Goal: Task Accomplishment & Management: Use online tool/utility

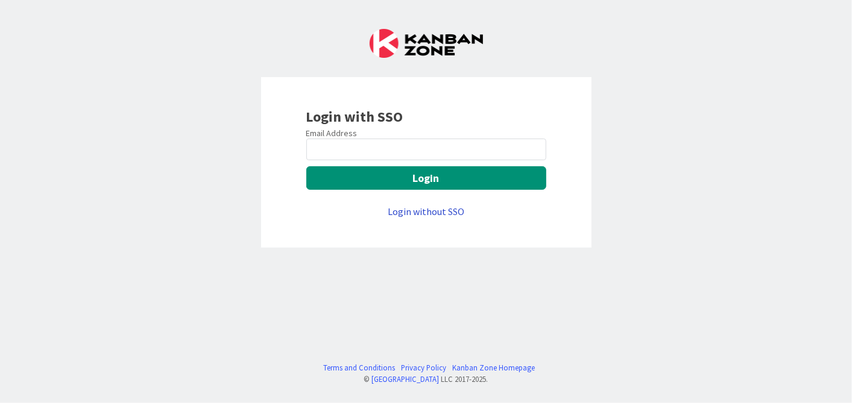
click at [408, 213] on link "Login without SSO" at bounding box center [425, 211] width 77 height 12
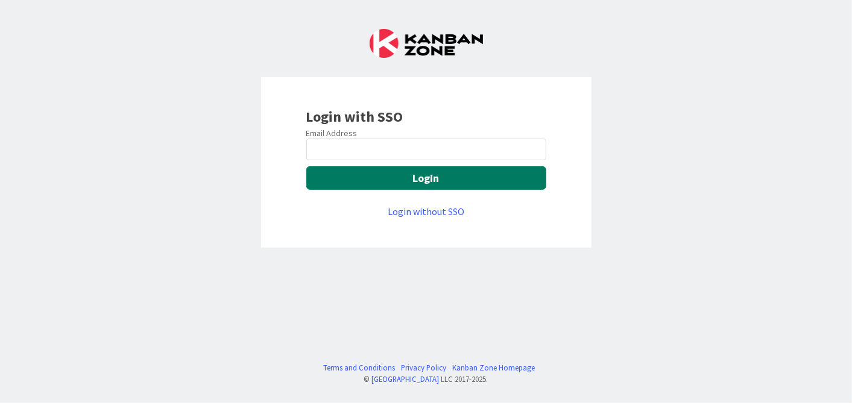
drag, startPoint x: 444, startPoint y: 180, endPoint x: 436, endPoint y: 203, distance: 24.6
click at [433, 242] on div "Login with SSO Email Address Login Login without SSO" at bounding box center [426, 162] width 330 height 171
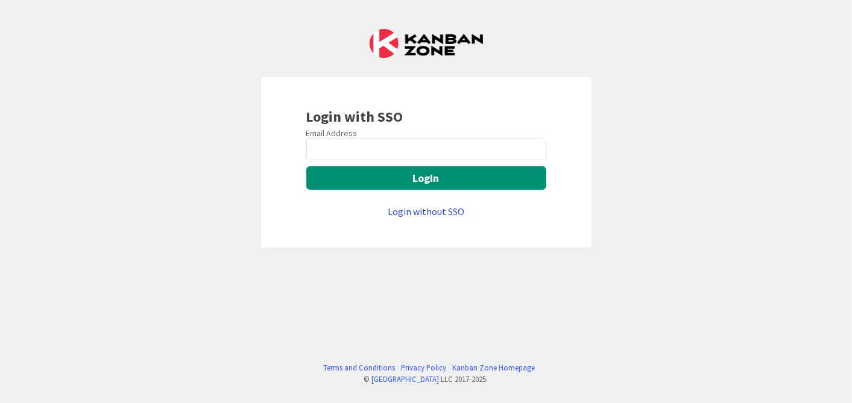
click at [434, 207] on link "Login without SSO" at bounding box center [425, 211] width 77 height 12
click at [401, 146] on input "email" at bounding box center [426, 150] width 240 height 22
type input "[EMAIL_ADDRESS][DOMAIN_NAME]"
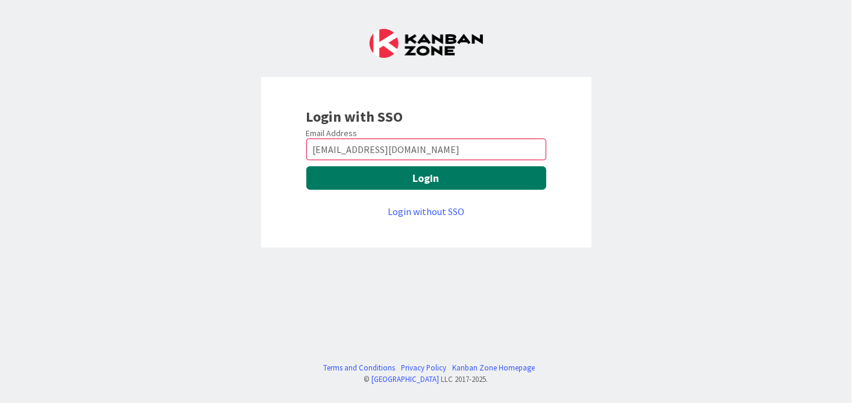
click at [375, 186] on button "Login" at bounding box center [426, 178] width 240 height 24
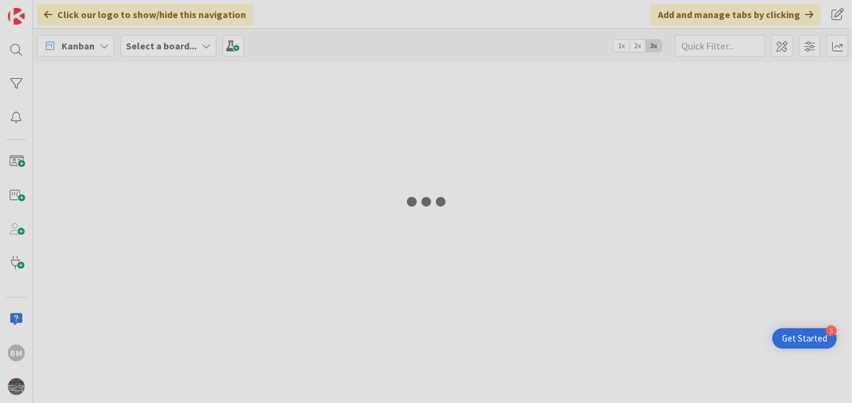
type input "1943"
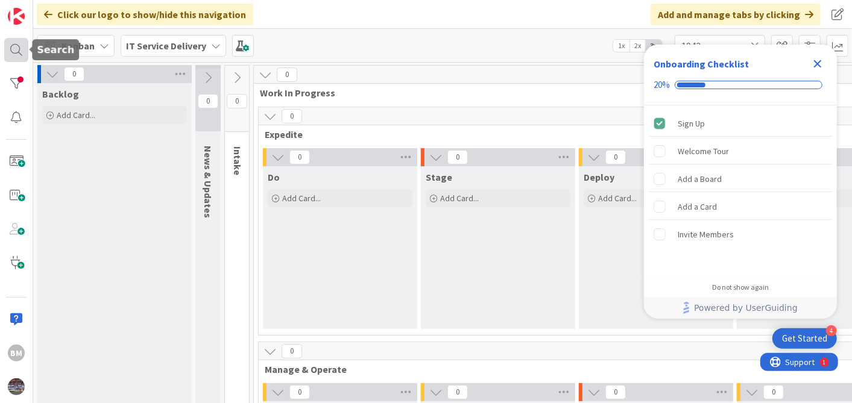
click at [17, 46] on div at bounding box center [16, 50] width 24 height 24
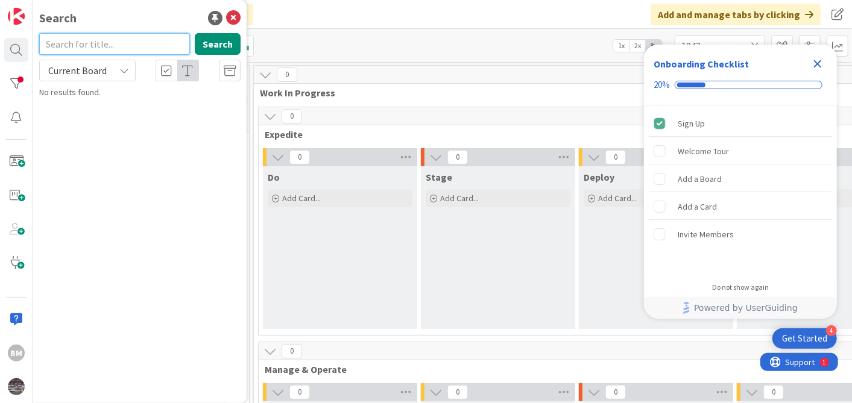
click at [116, 43] on input "text" at bounding box center [114, 44] width 151 height 22
type input "1505"
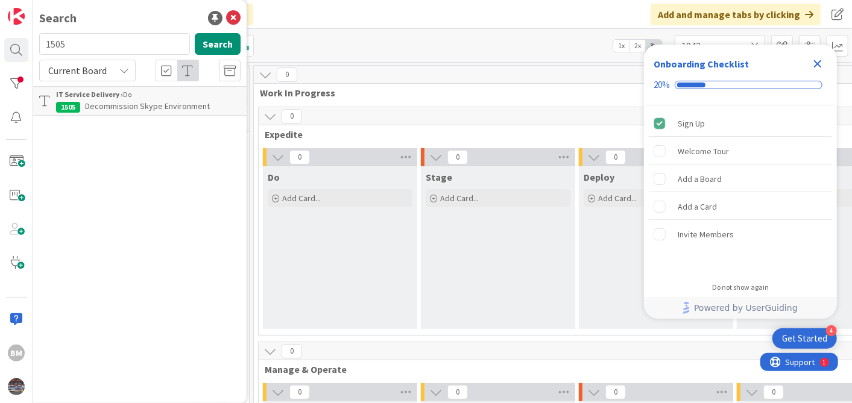
click at [131, 100] on p "Decommission Skype Environment" at bounding box center [148, 106] width 184 height 13
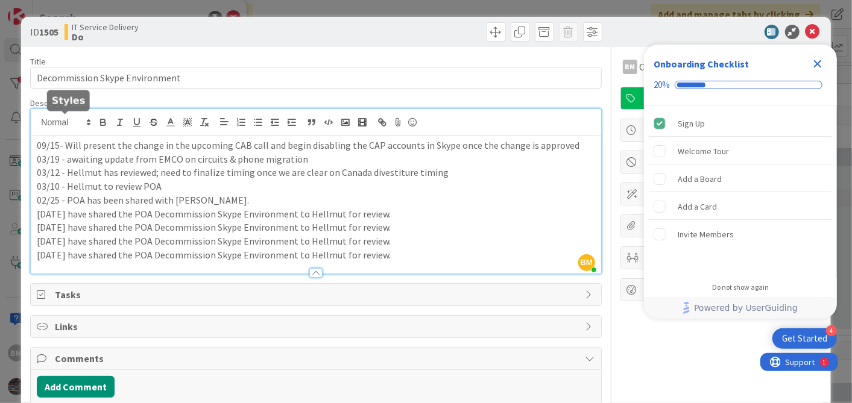
click at [37, 122] on div "BM Balaji Mali just joined 09/15- Will present the change in the upcoming CAB c…" at bounding box center [315, 191] width 569 height 165
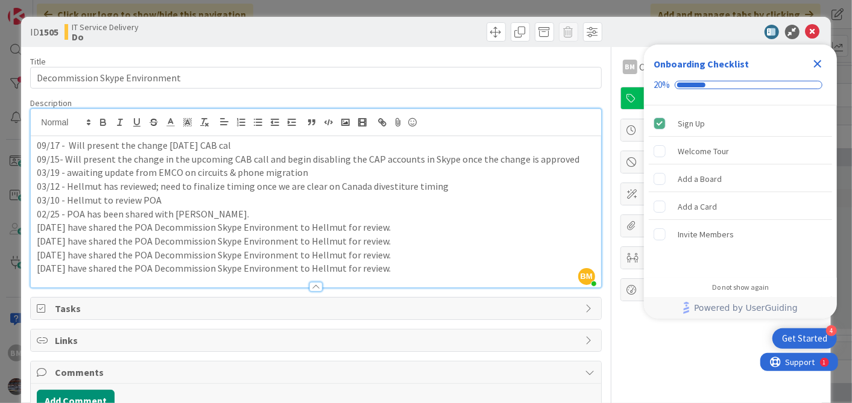
click at [816, 63] on icon "Close Checklist" at bounding box center [818, 64] width 8 height 8
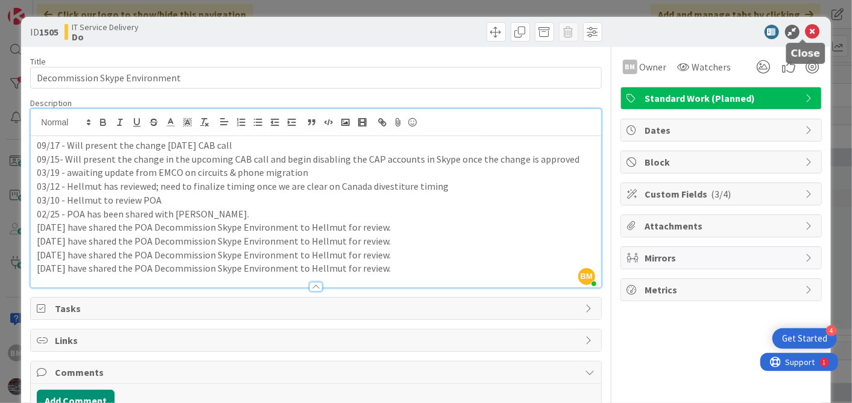
click at [805, 31] on icon at bounding box center [812, 32] width 14 height 14
